Goal: Transaction & Acquisition: Subscribe to service/newsletter

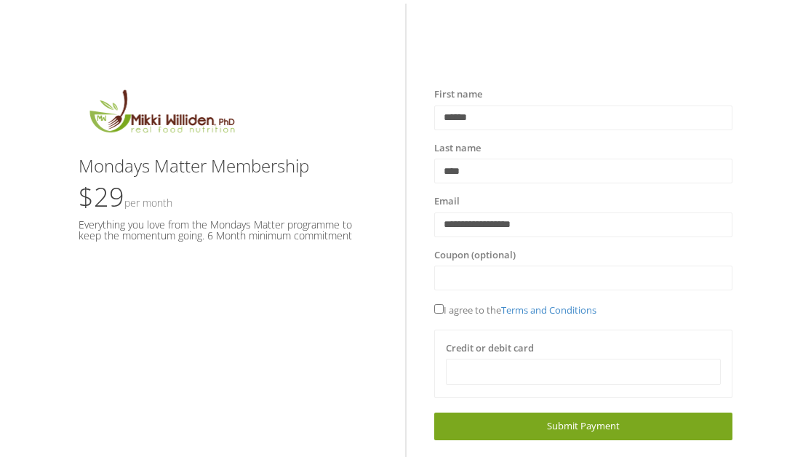
scroll to position [23, 0]
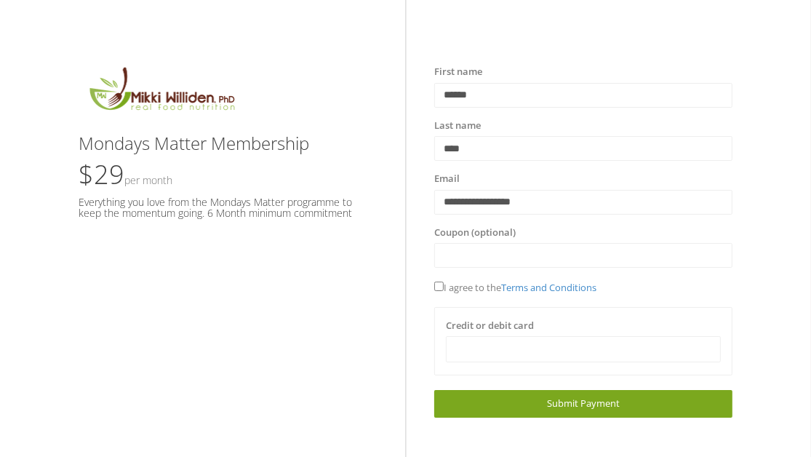
click at [453, 319] on label "Credit or debit card" at bounding box center [490, 326] width 88 height 15
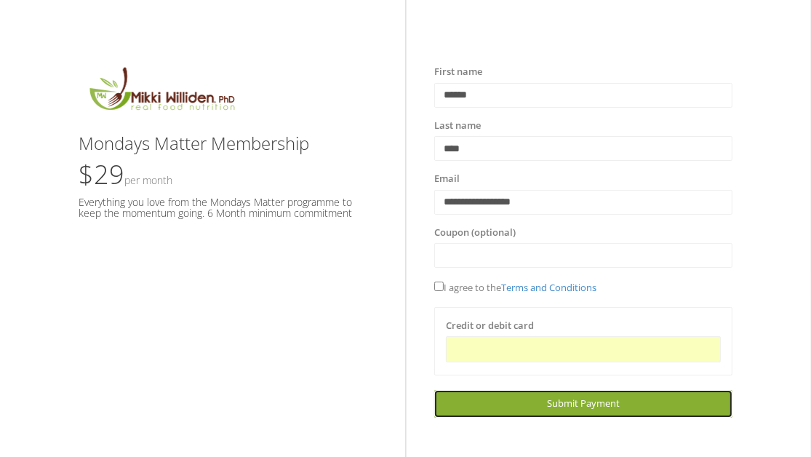
click at [555, 404] on span "Submit Payment" at bounding box center [583, 403] width 73 height 13
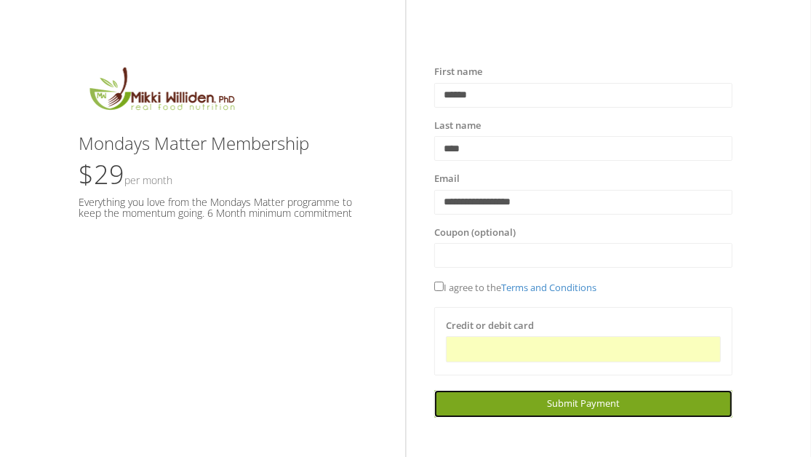
scroll to position [3, 0]
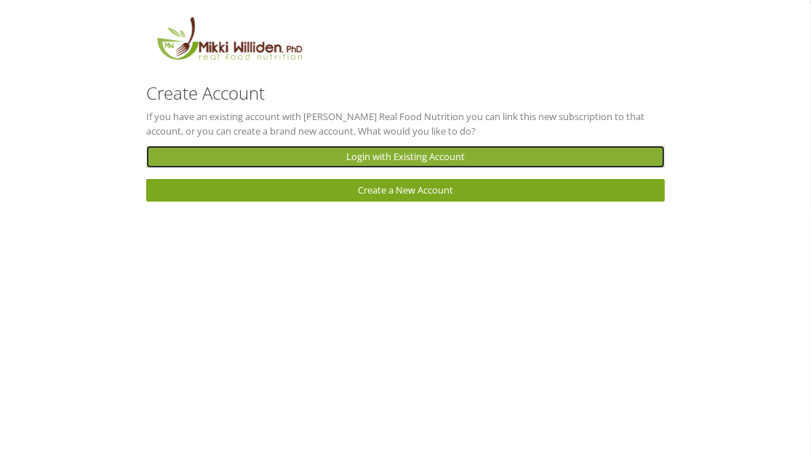
click at [399, 152] on link "Login with Existing Account" at bounding box center [405, 157] width 519 height 23
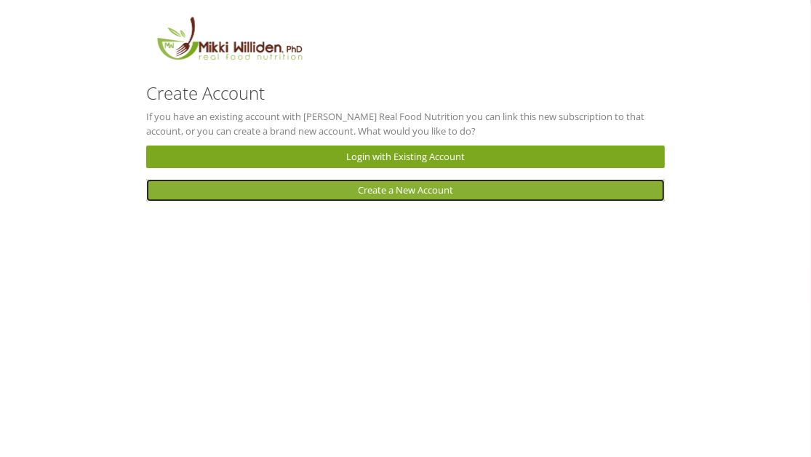
click at [414, 186] on link "Create a New Account" at bounding box center [405, 190] width 519 height 23
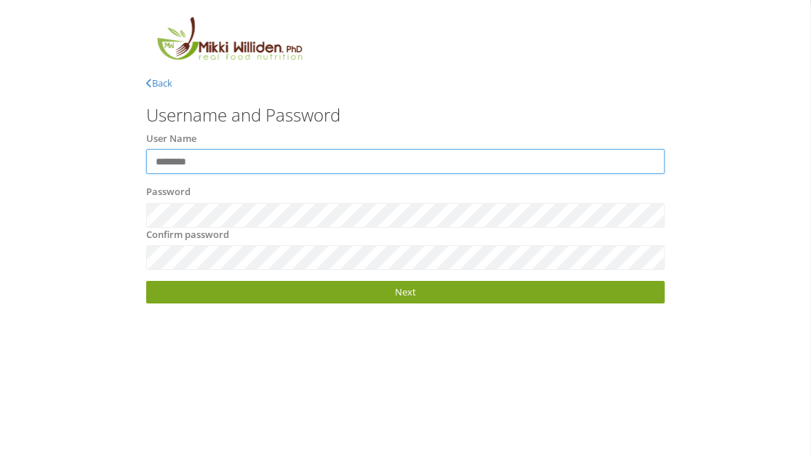
click at [198, 164] on input "User Name" at bounding box center [405, 161] width 519 height 25
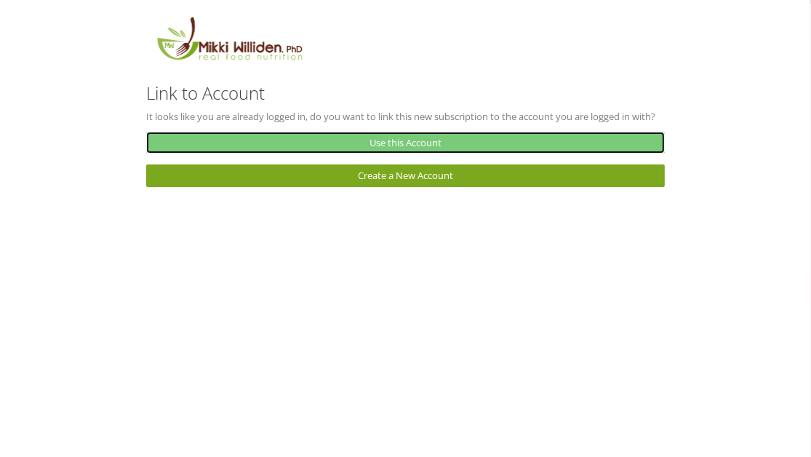
click at [374, 144] on link "Use this Account" at bounding box center [405, 143] width 519 height 23
